Goal: Information Seeking & Learning: Find specific fact

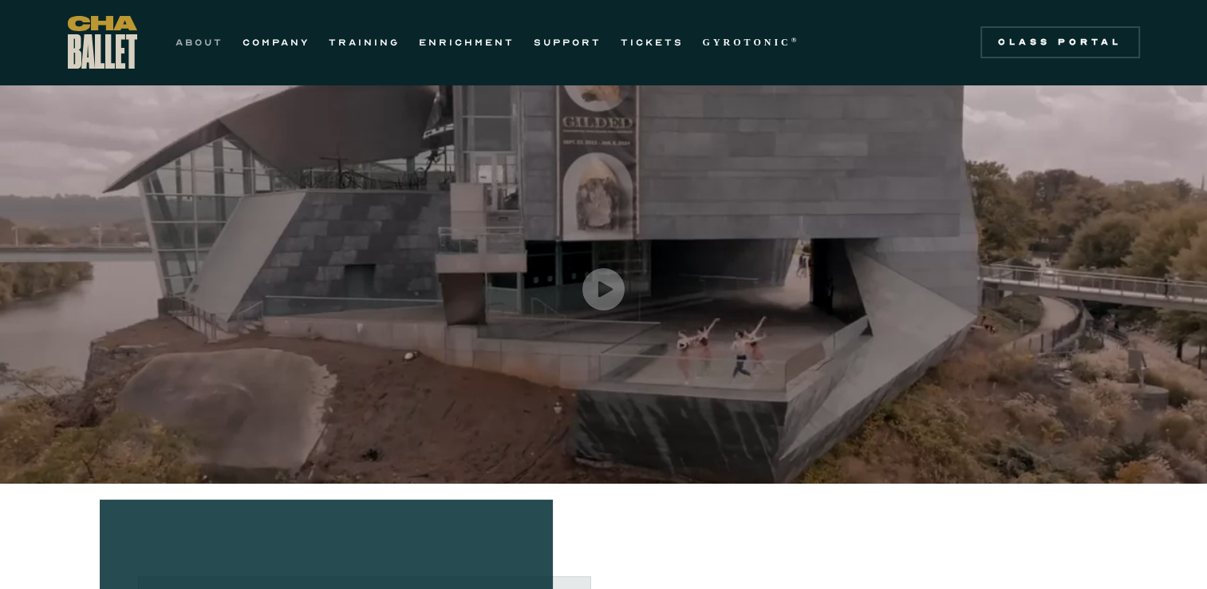
click at [211, 38] on link "ABOUT" at bounding box center [199, 42] width 48 height 19
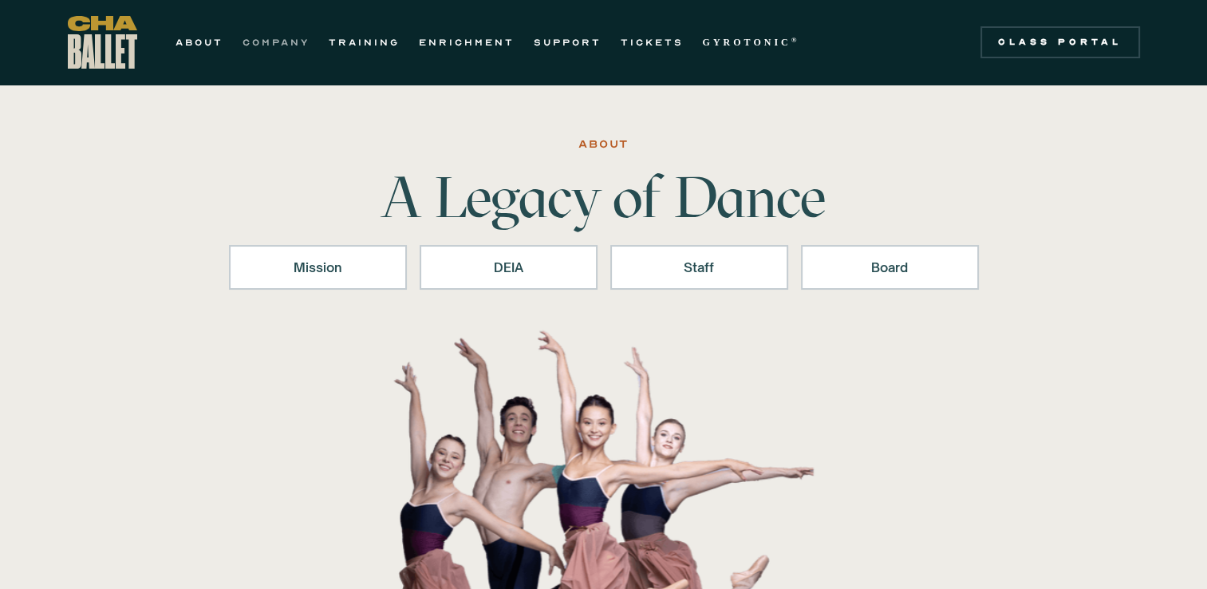
click at [268, 37] on link "COMPANY" at bounding box center [276, 42] width 67 height 19
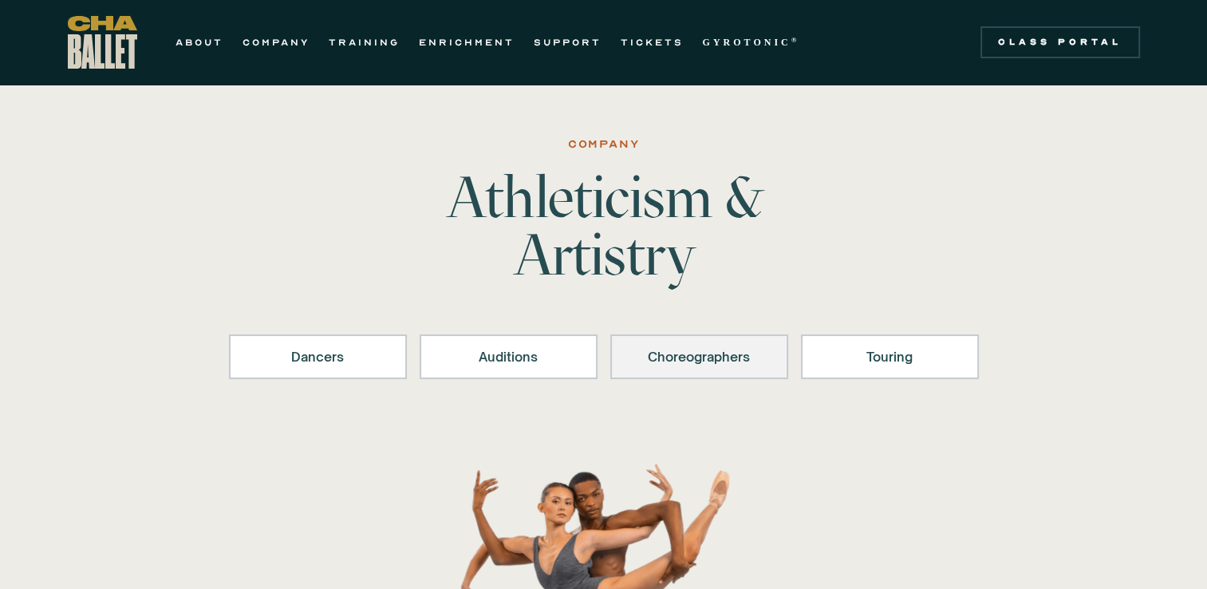
click at [707, 359] on div "Choreographers" at bounding box center [699, 356] width 136 height 19
click at [207, 41] on link "ABOUT" at bounding box center [199, 42] width 48 height 19
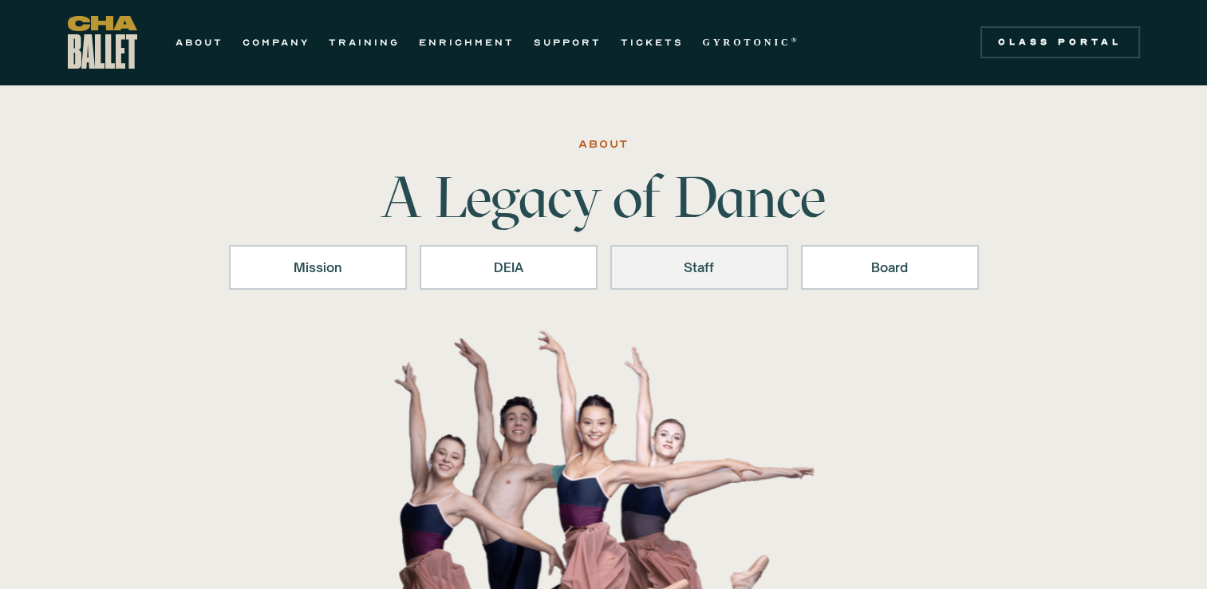
click at [708, 270] on div "Staff" at bounding box center [699, 267] width 136 height 19
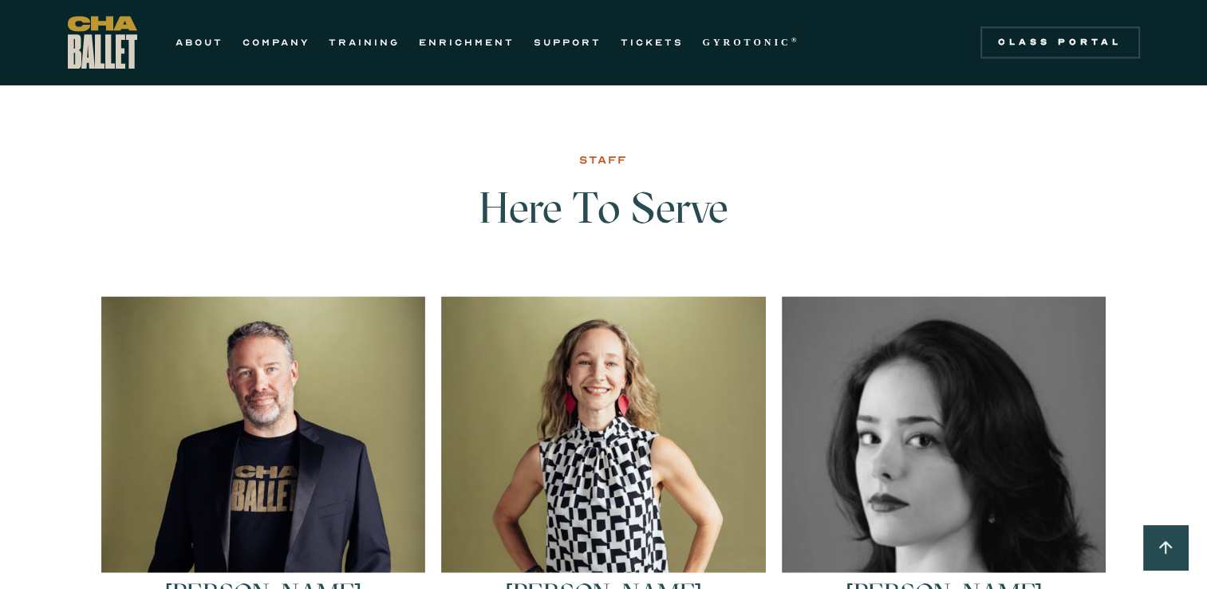
scroll to position [2039, 0]
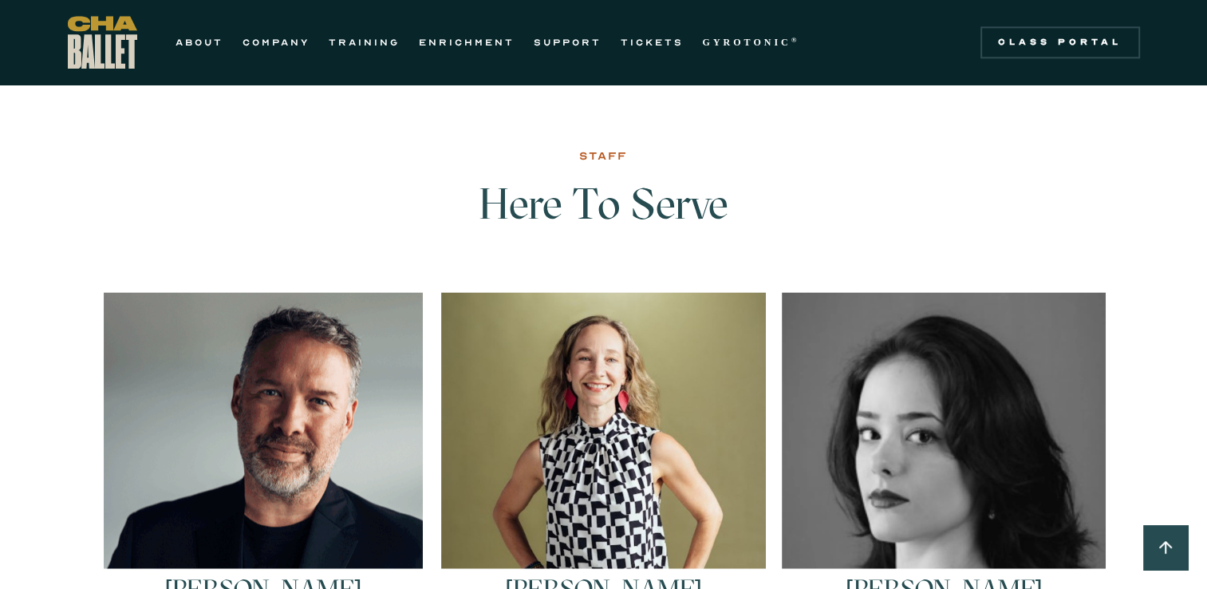
click at [329, 455] on img at bounding box center [263, 451] width 319 height 319
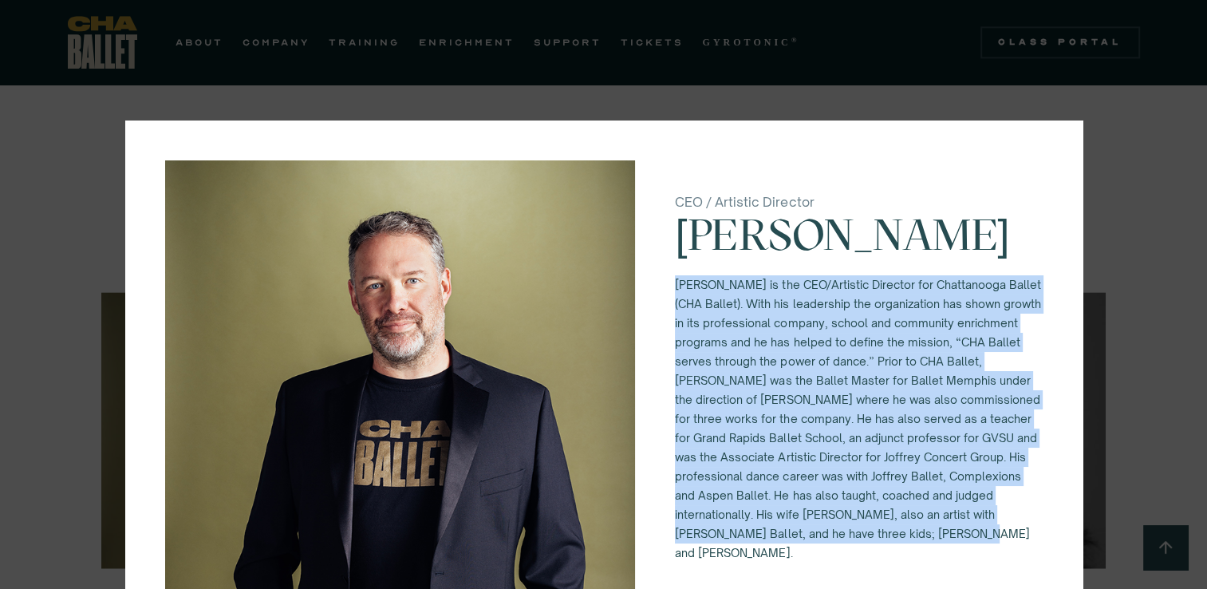
drag, startPoint x: 670, startPoint y: 286, endPoint x: 1009, endPoint y: 554, distance: 432.2
click at [1009, 554] on p "[PERSON_NAME] is the CEO/Artistic Director for Chattanooga Ballet (CHA Ballet).…" at bounding box center [858, 418] width 367 height 287
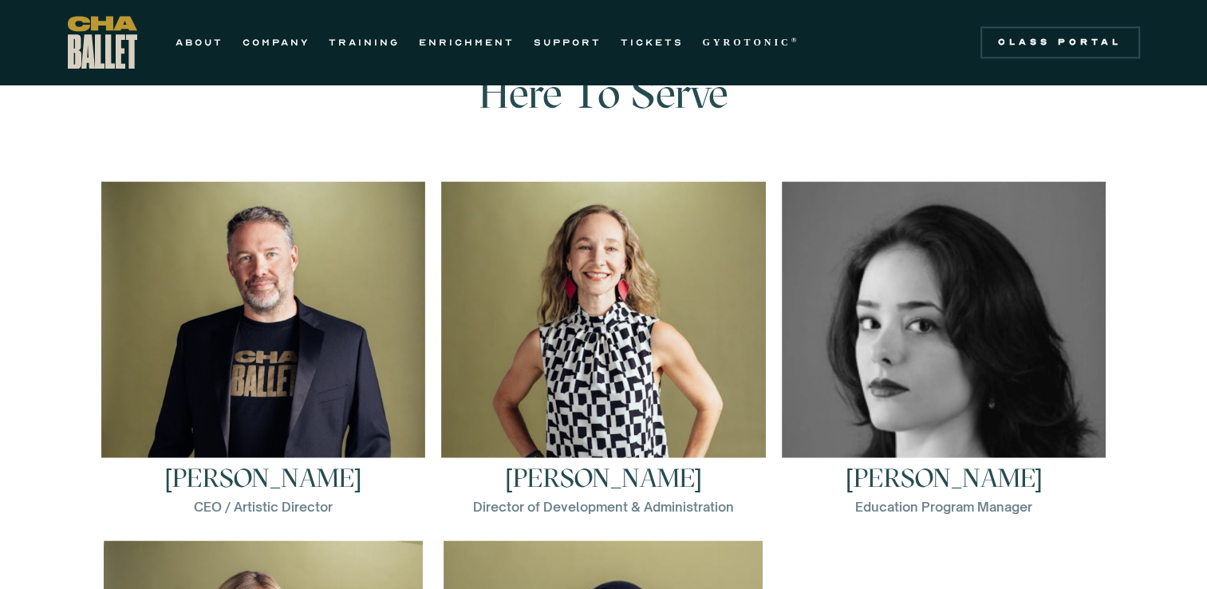
scroll to position [2144, 0]
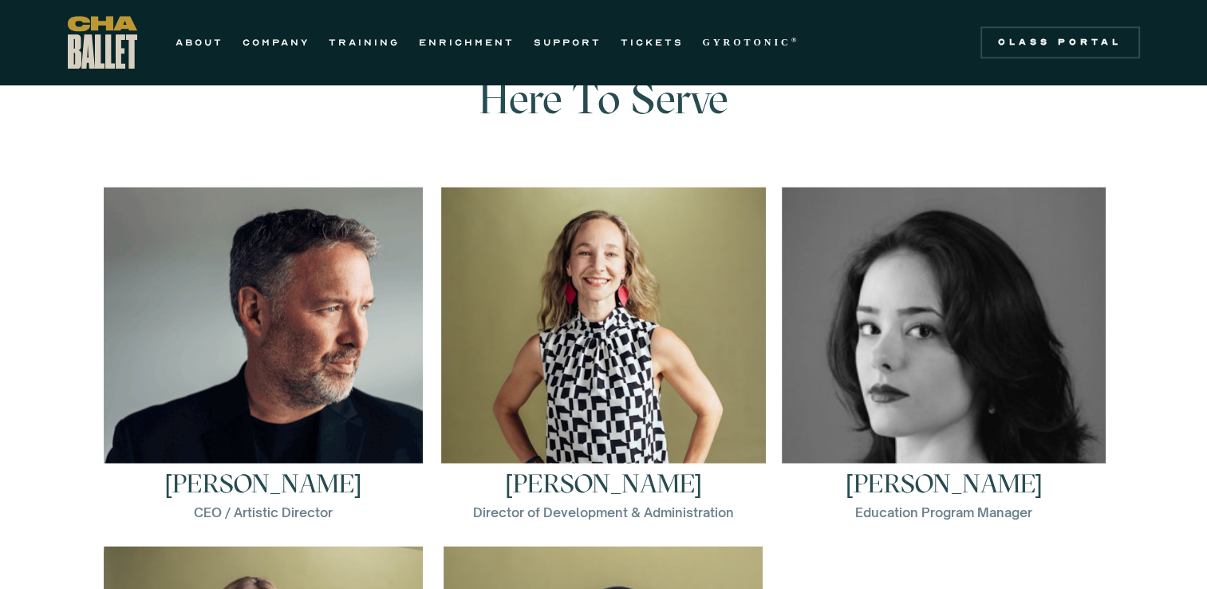
click at [259, 279] on img at bounding box center [263, 346] width 319 height 319
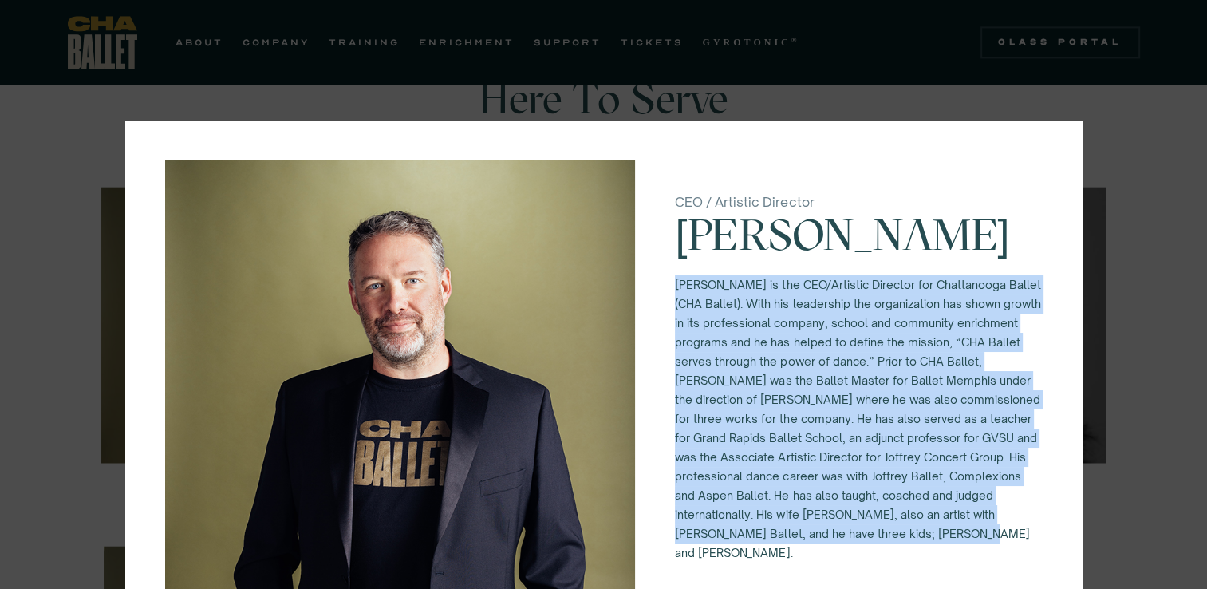
drag, startPoint x: 668, startPoint y: 287, endPoint x: 845, endPoint y: 550, distance: 316.8
click at [845, 550] on p "[PERSON_NAME] is the CEO/Artistic Director for Chattanooga Ballet (CHA Ballet).…" at bounding box center [858, 418] width 367 height 287
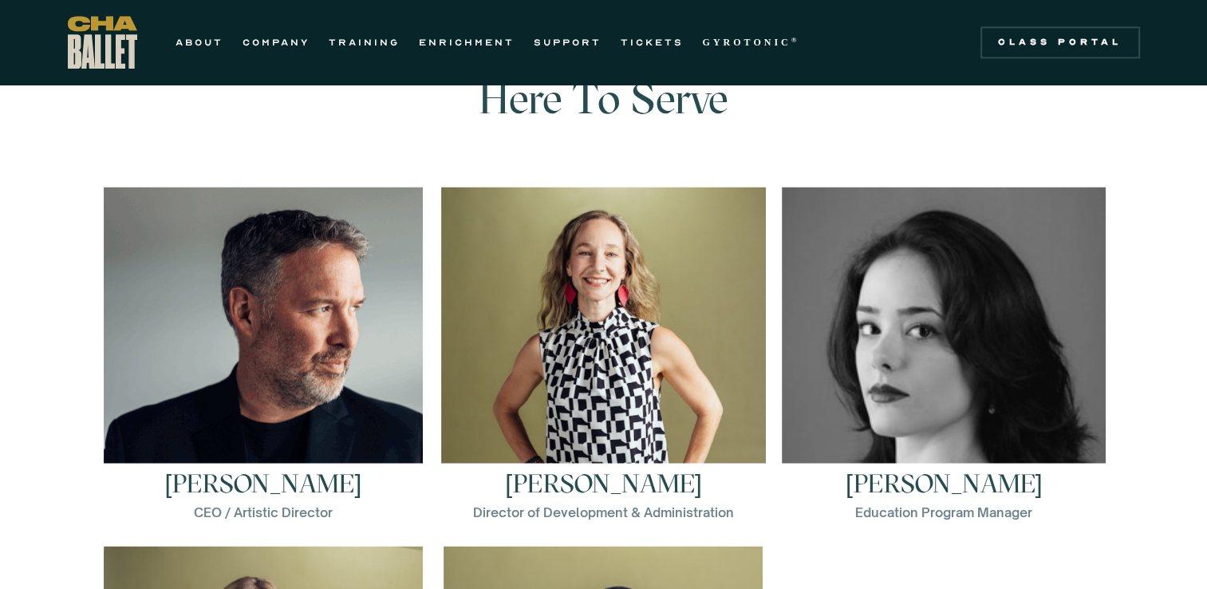
click at [306, 379] on img at bounding box center [263, 346] width 319 height 319
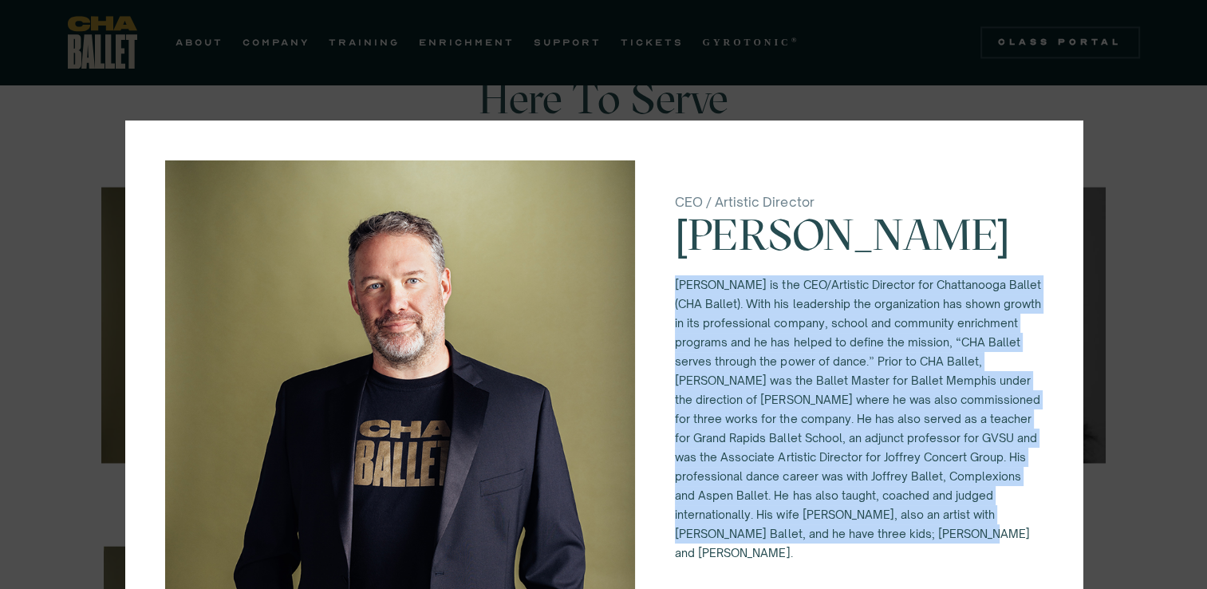
drag, startPoint x: 671, startPoint y: 280, endPoint x: 955, endPoint y: 555, distance: 395.5
click at [955, 555] on p "[PERSON_NAME] is the CEO/Artistic Director for Chattanooga Ballet (CHA Ballet).…" at bounding box center [858, 418] width 367 height 287
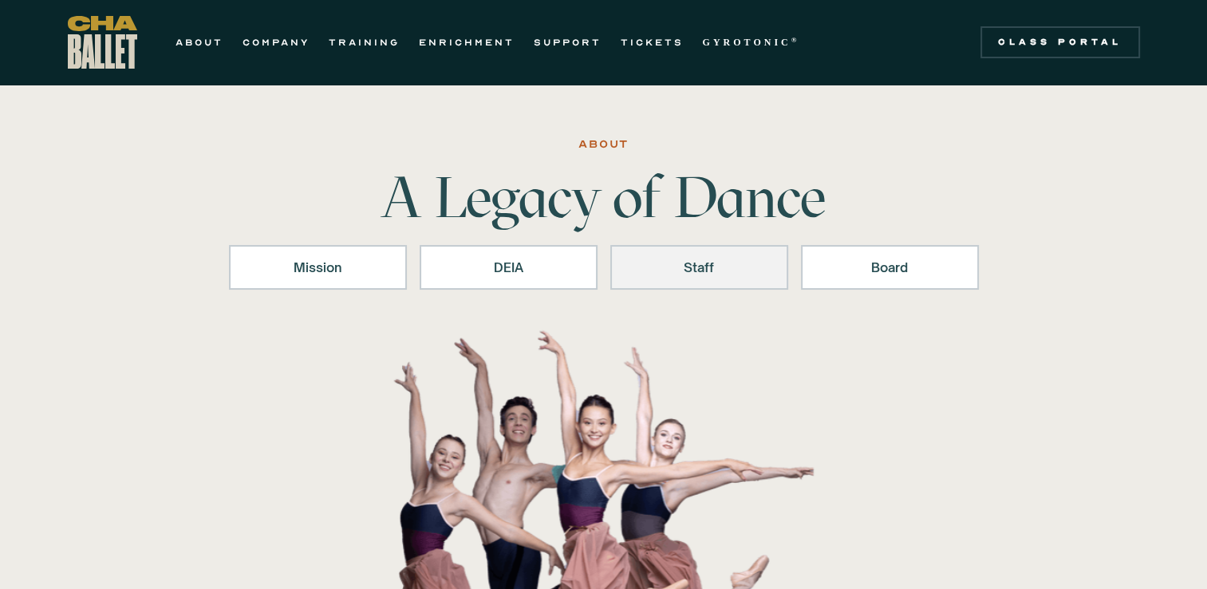
click at [688, 280] on link "Staff" at bounding box center [699, 267] width 178 height 45
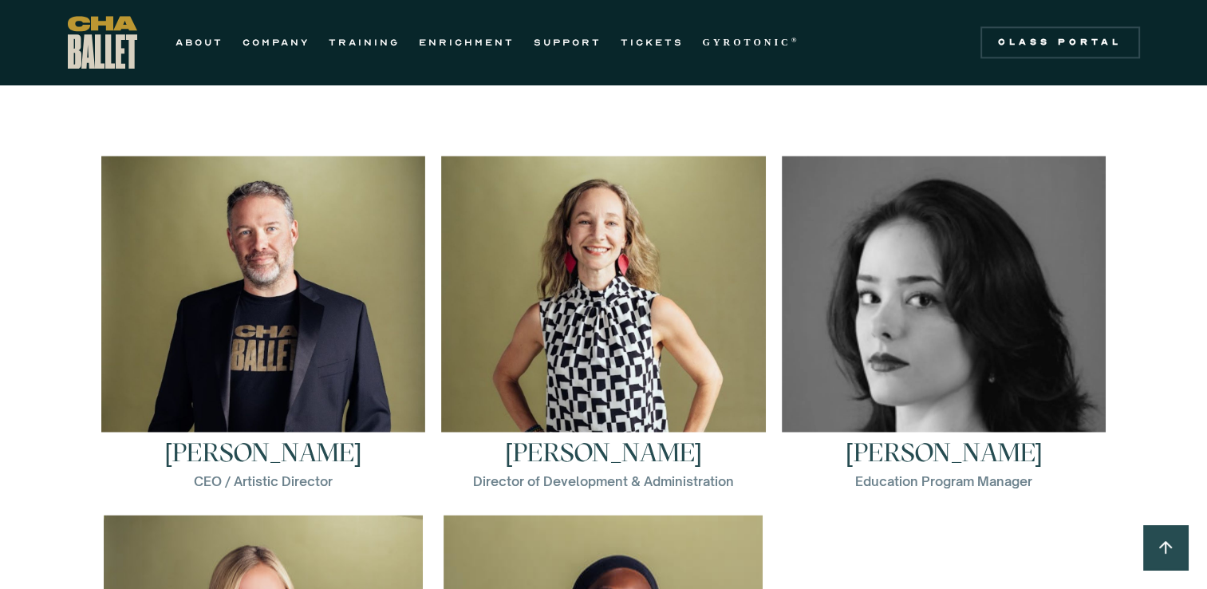
scroll to position [2288, 0]
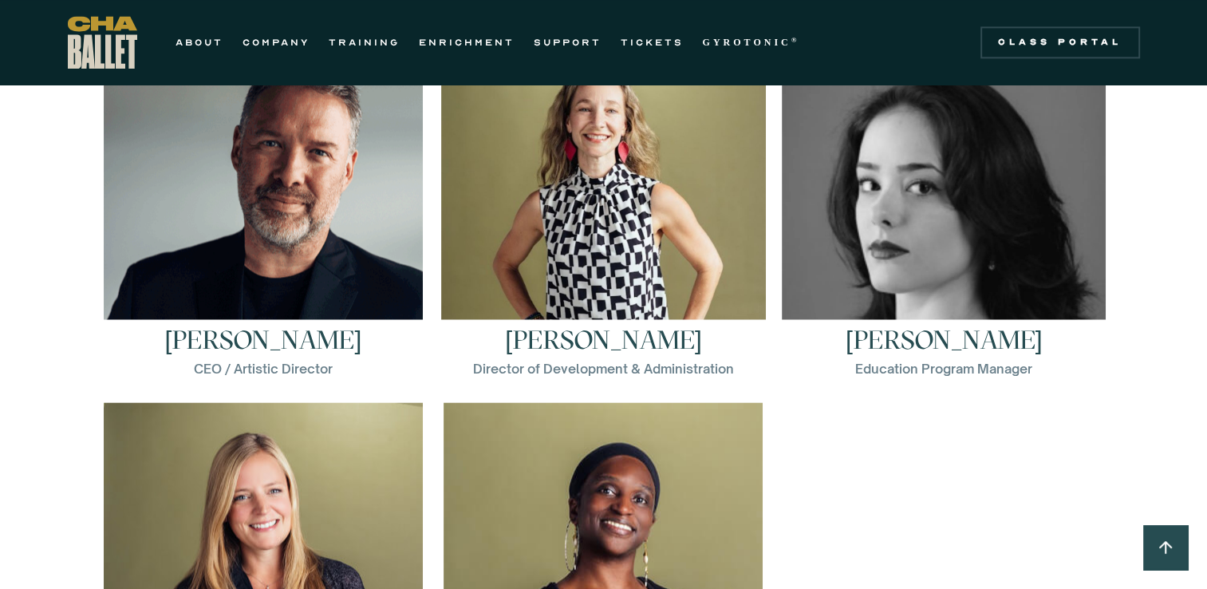
click at [216, 210] on img at bounding box center [263, 202] width 319 height 319
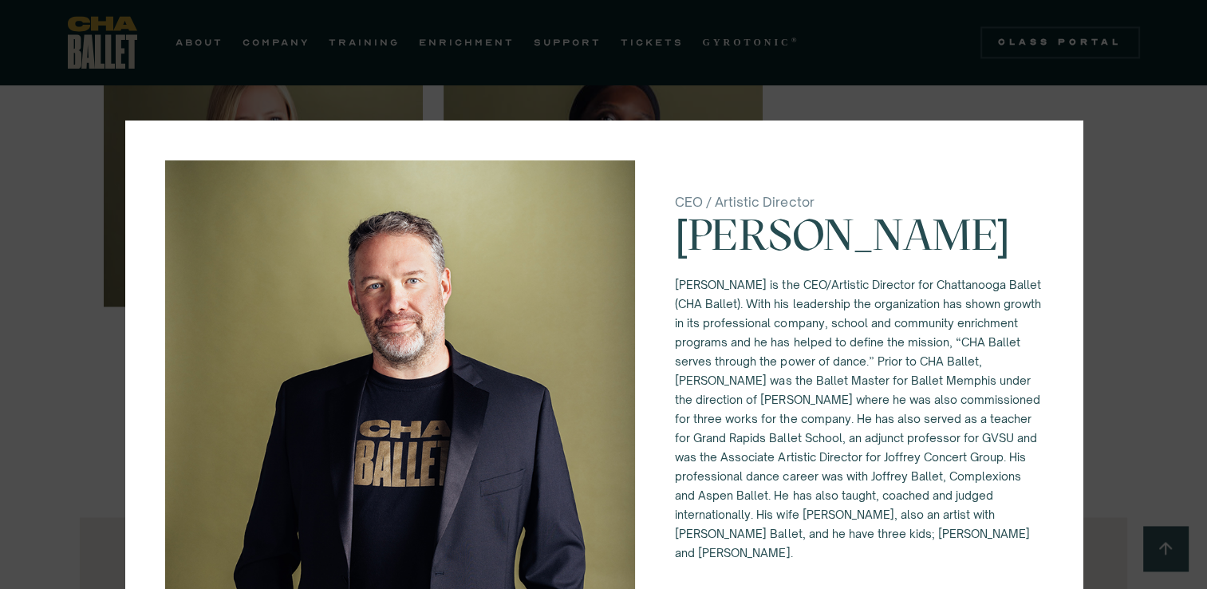
scroll to position [2613, 0]
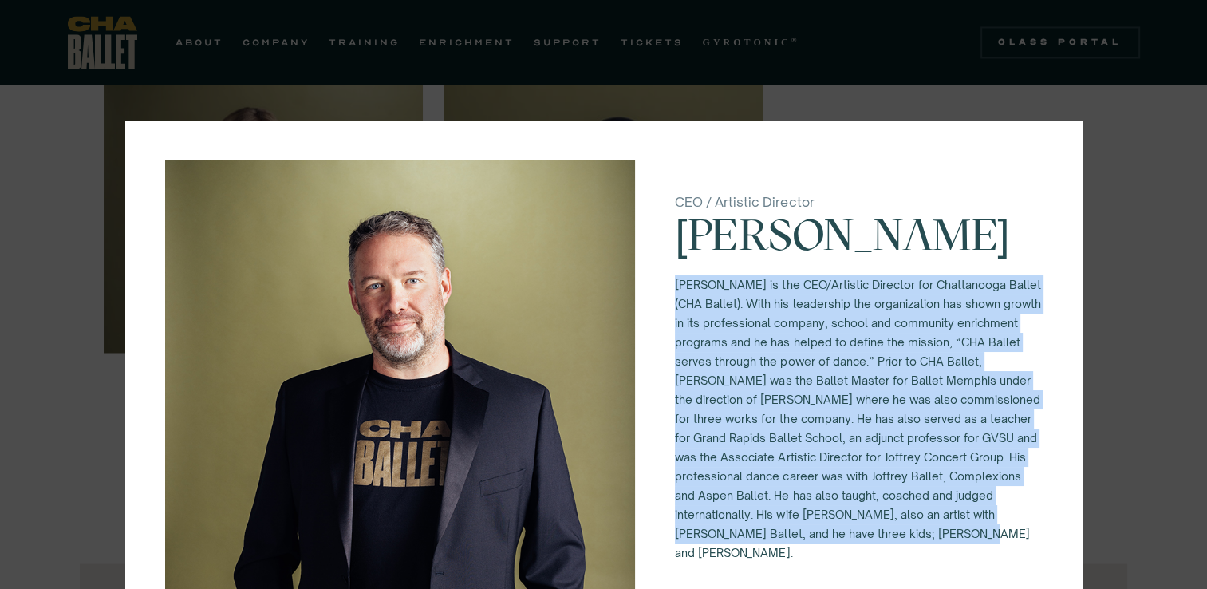
drag, startPoint x: 669, startPoint y: 285, endPoint x: 933, endPoint y: 553, distance: 375.7
click at [933, 553] on p "[PERSON_NAME] is the CEO/Artistic Director for Chattanooga Ballet (CHA Ballet).…" at bounding box center [858, 418] width 367 height 287
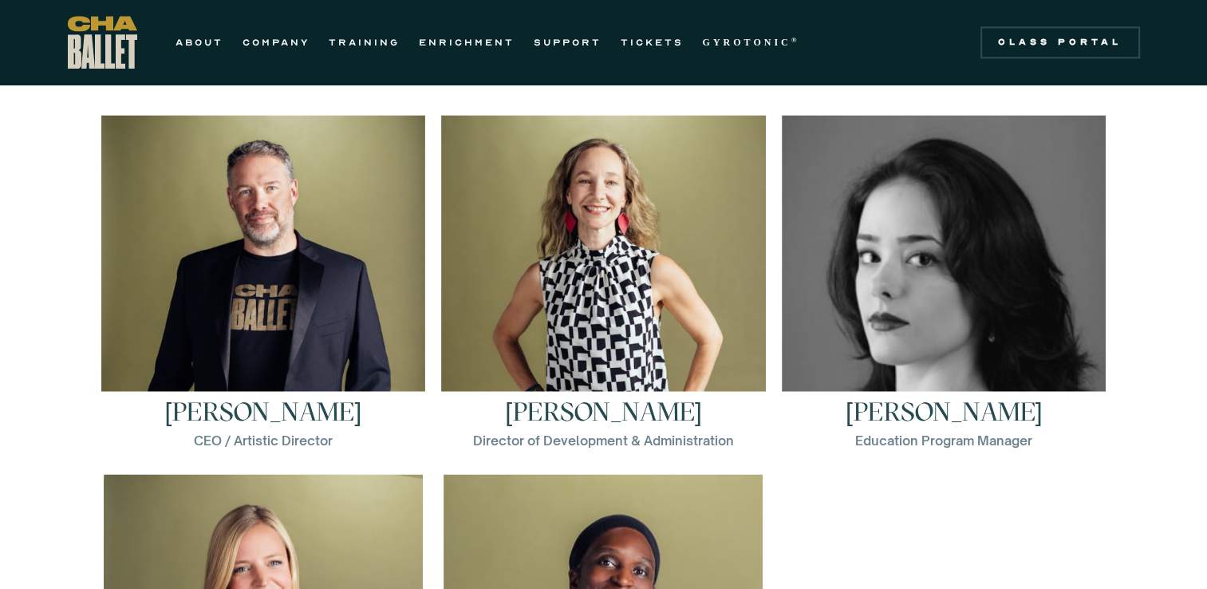
scroll to position [2170, 0]
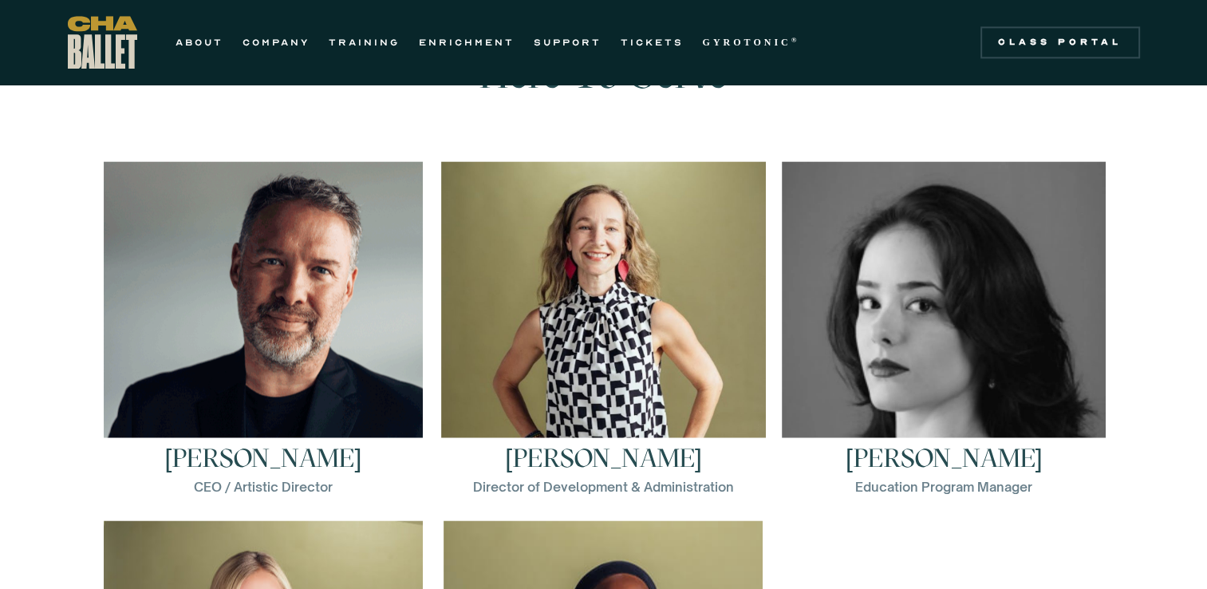
click at [349, 312] on img at bounding box center [263, 320] width 319 height 319
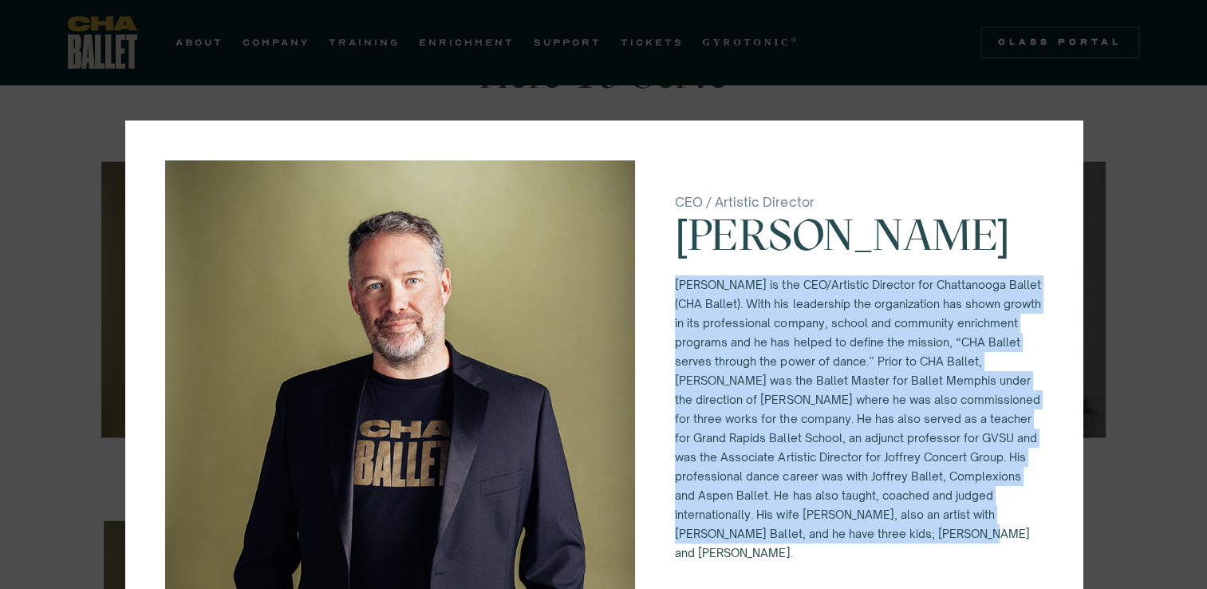
drag, startPoint x: 669, startPoint y: 282, endPoint x: 938, endPoint y: 550, distance: 379.6
click at [938, 550] on p "[PERSON_NAME] is the CEO/Artistic Director for Chattanooga Ballet (CHA Ballet).…" at bounding box center [858, 418] width 367 height 287
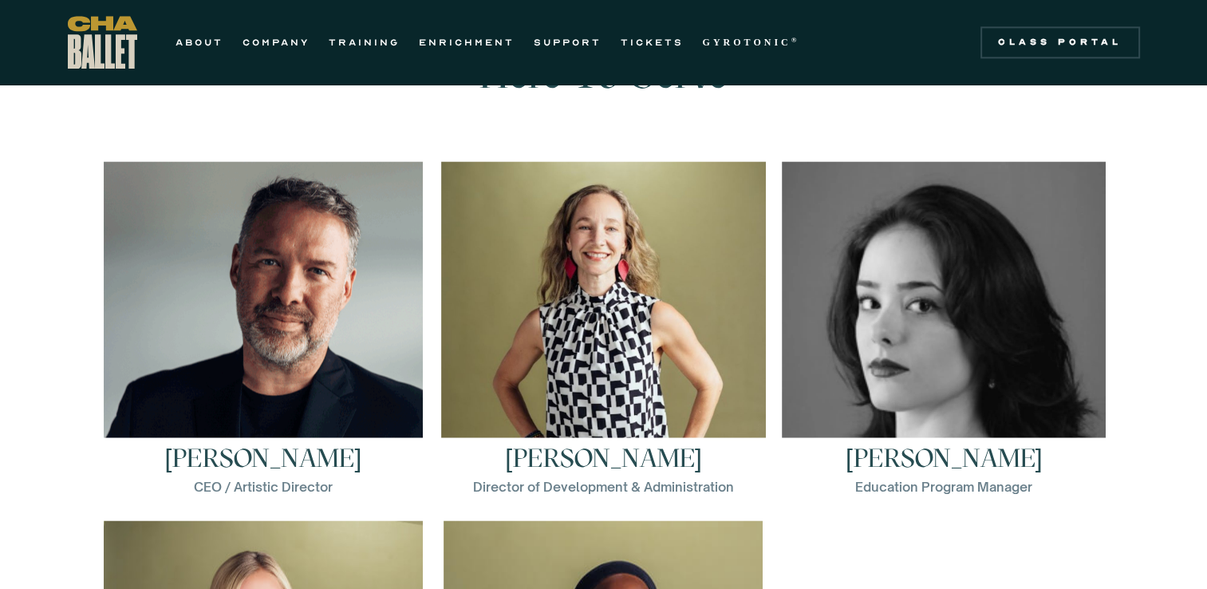
click at [290, 400] on img at bounding box center [263, 320] width 319 height 319
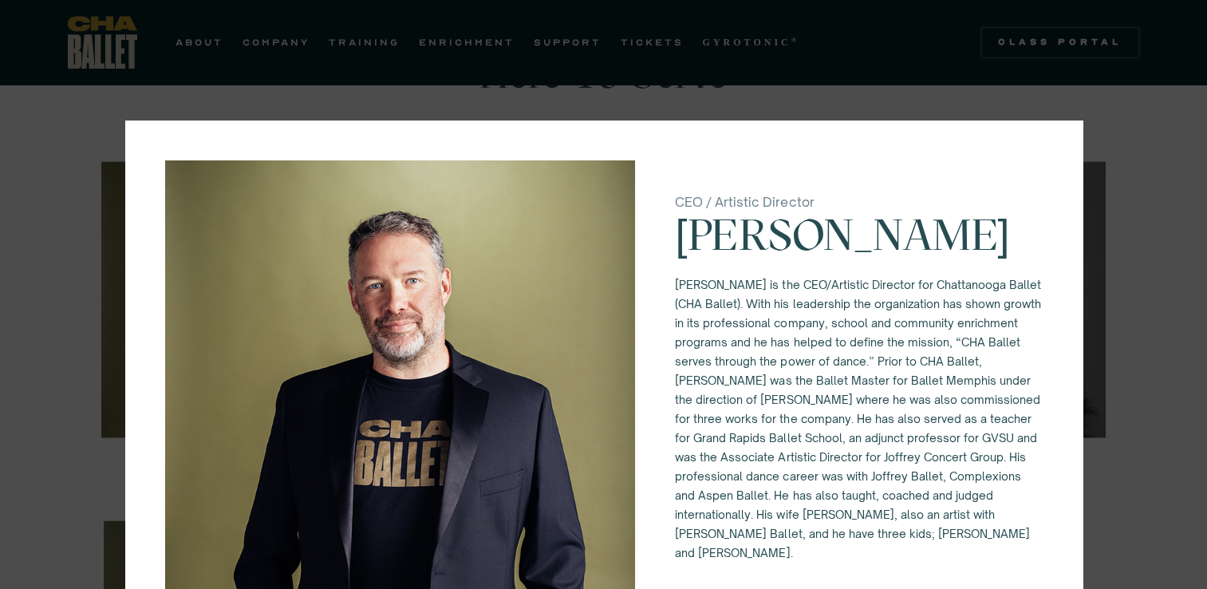
click at [743, 48] on div "CEO / Artistic Director Brian McSween Brian McSween is the CEO/Artistic Directo…" at bounding box center [603, 294] width 1207 height 589
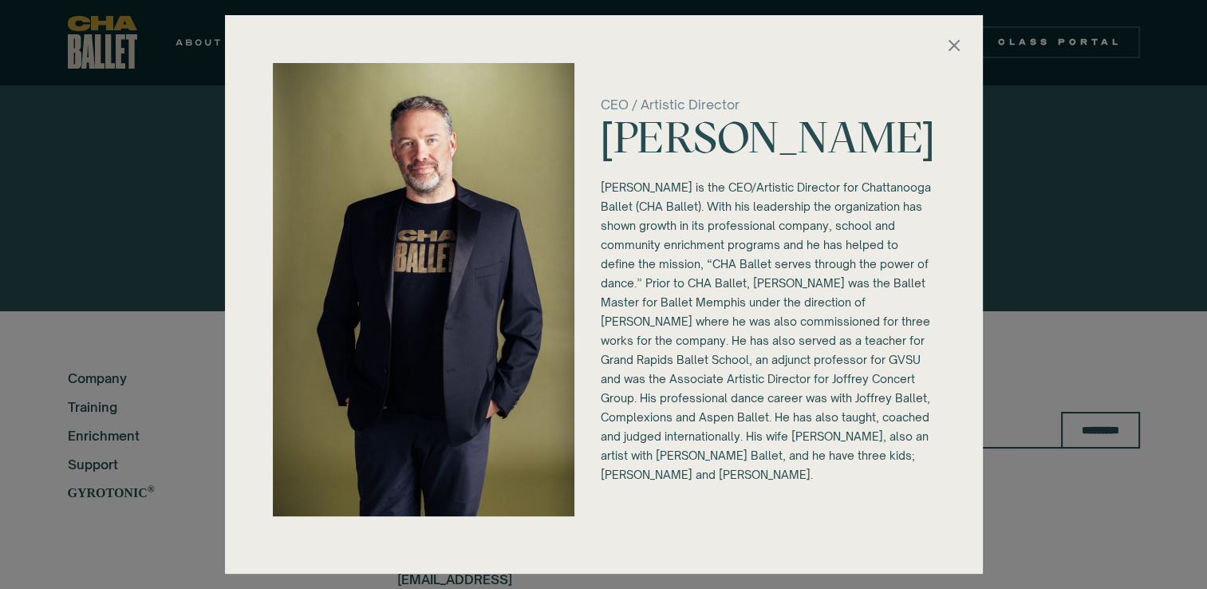
click at [1110, 183] on div "CEO / Artistic Director [PERSON_NAME] [PERSON_NAME] is the CEO/Artistic Directo…" at bounding box center [603, 294] width 1207 height 589
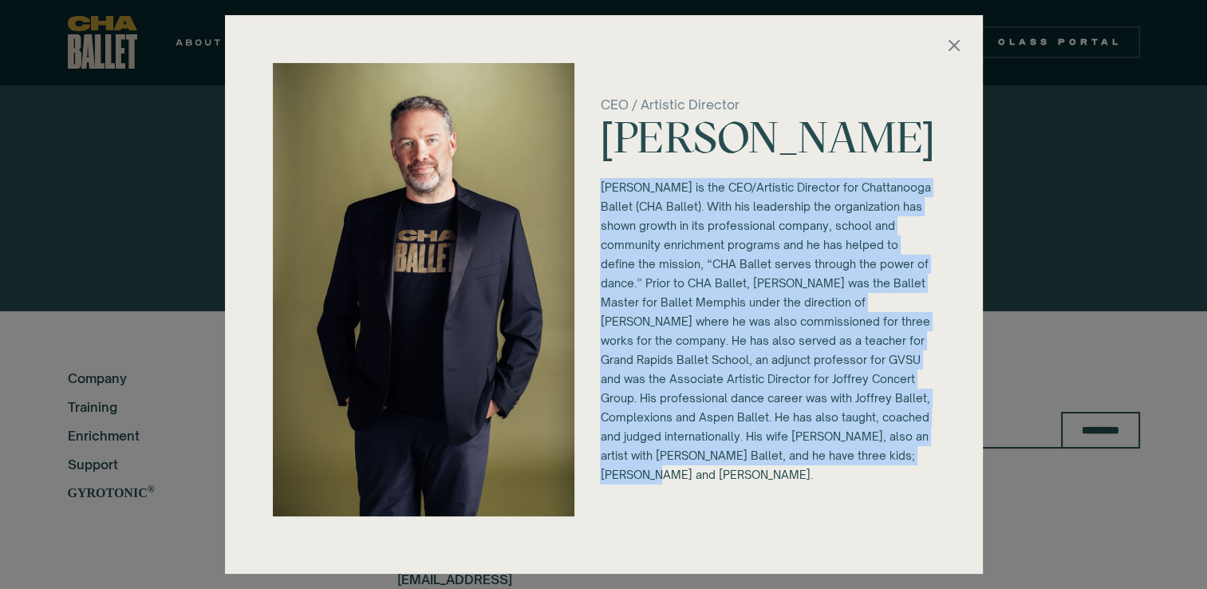
drag, startPoint x: 617, startPoint y: 185, endPoint x: 935, endPoint y: 477, distance: 431.9
click at [935, 477] on div "CEO / Artistic Director [PERSON_NAME] [PERSON_NAME] is the CEO/Artistic Directo…" at bounding box center [604, 273] width 726 height 485
copy p "[PERSON_NAME] is the CEO/Artistic Director for Chattanooga Ballet (CHA Ballet).…"
click at [956, 49] on img at bounding box center [953, 45] width 19 height 19
